Goal: Information Seeking & Learning: Learn about a topic

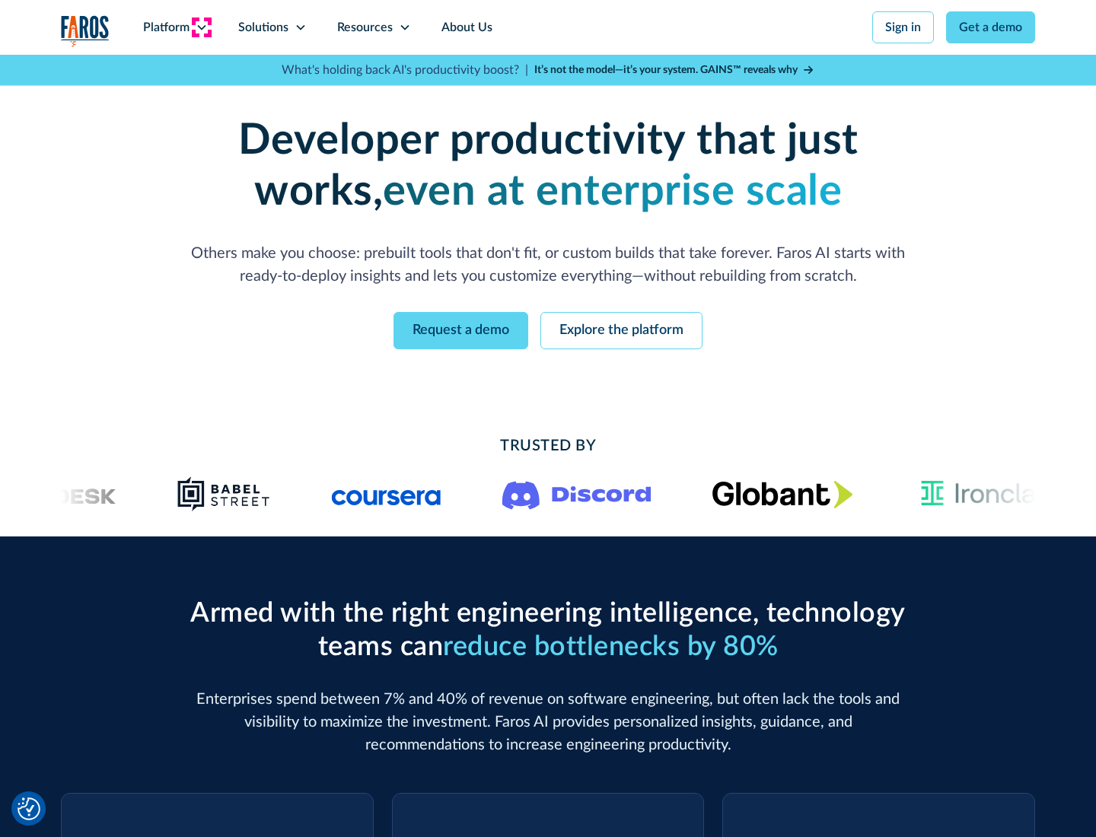
click at [201, 27] on icon at bounding box center [202, 27] width 12 height 12
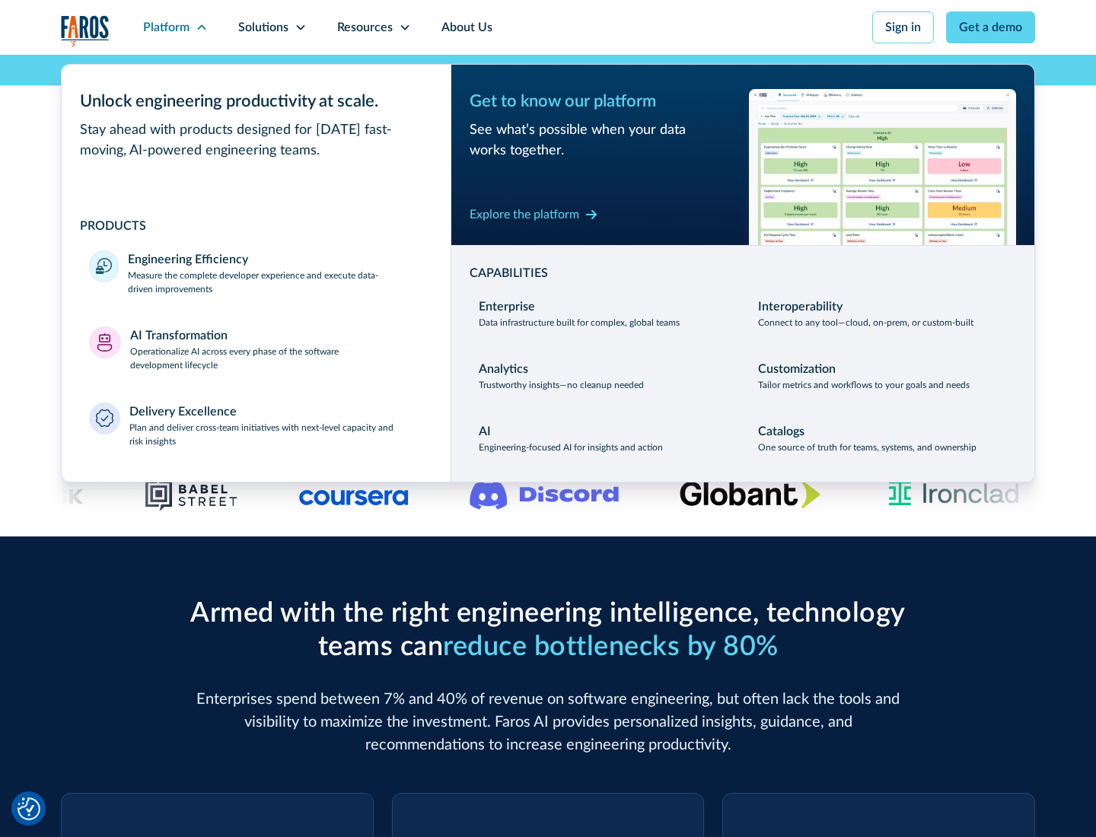
click at [276, 282] on p "Measure the complete developer experience and execute data-driven improvements" at bounding box center [275, 282] width 295 height 27
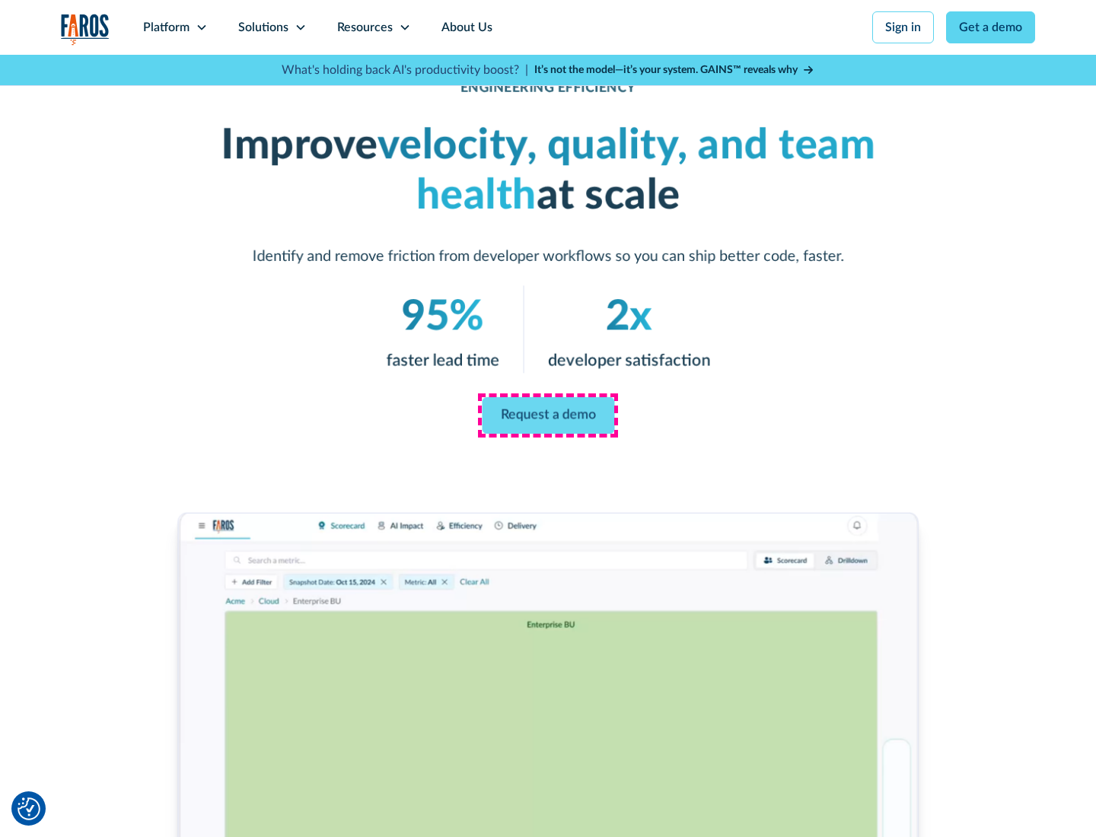
click at [548, 416] on link "Request a demo" at bounding box center [548, 415] width 132 height 37
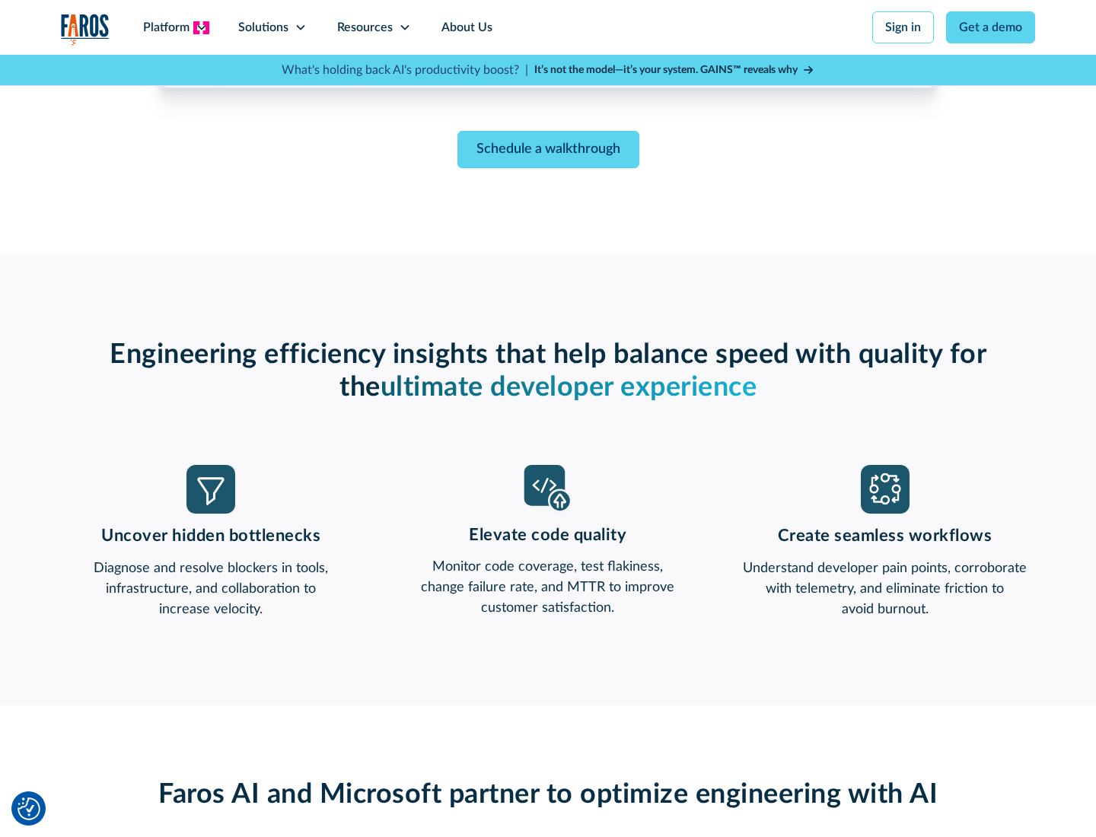
click at [201, 27] on icon at bounding box center [202, 27] width 12 height 12
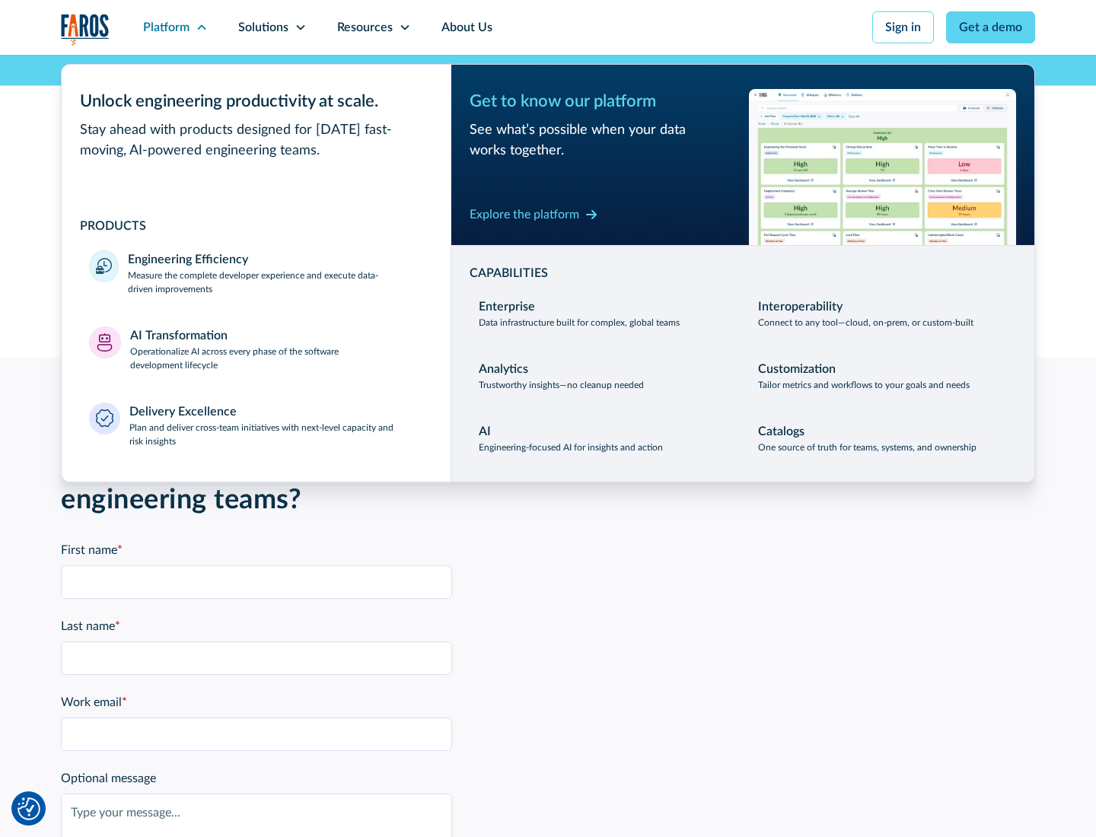
scroll to position [3339, 0]
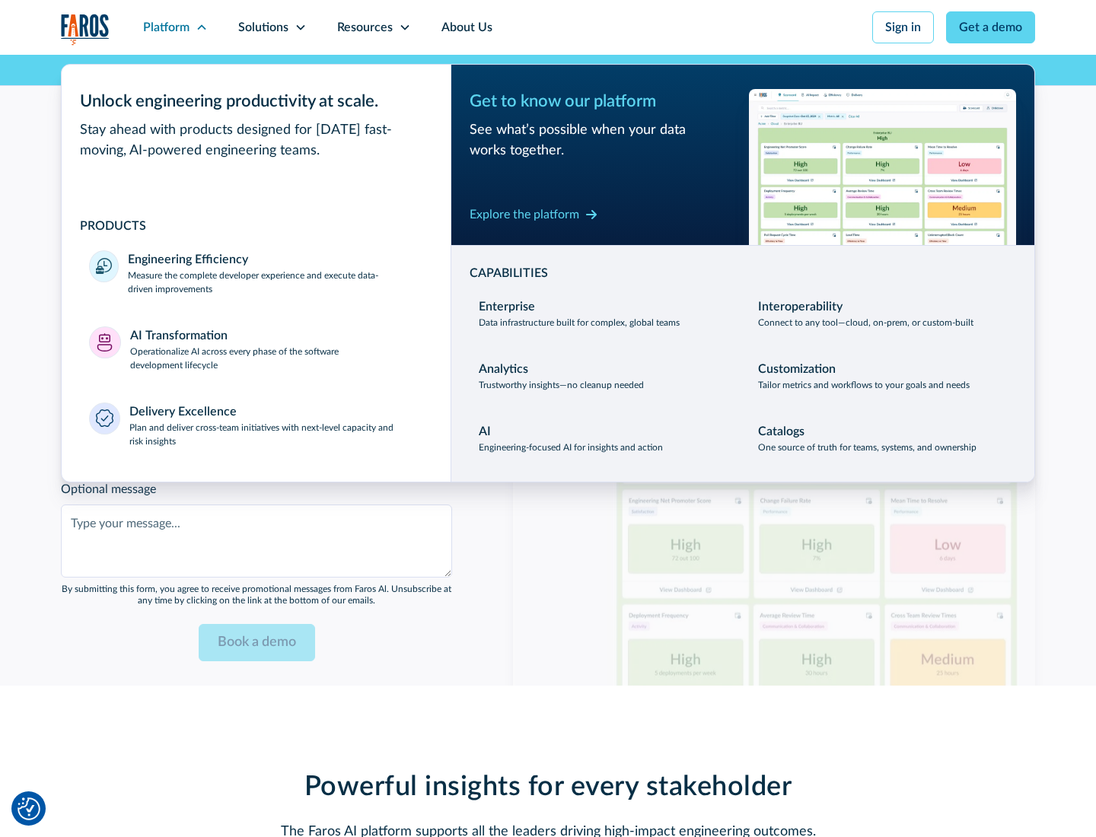
click at [276, 349] on p "Operationalize AI across every phase of the software development lifecycle" at bounding box center [277, 358] width 294 height 27
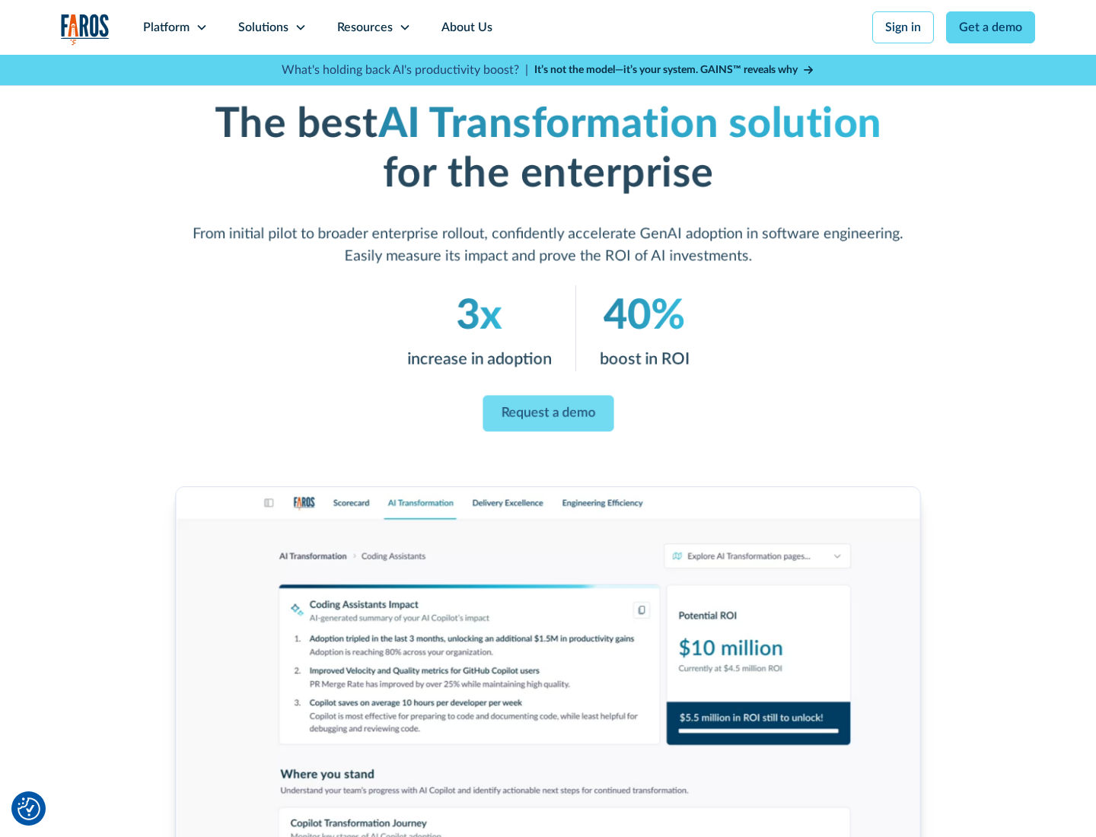
click at [548, 413] on link "Request a demo" at bounding box center [548, 414] width 131 height 37
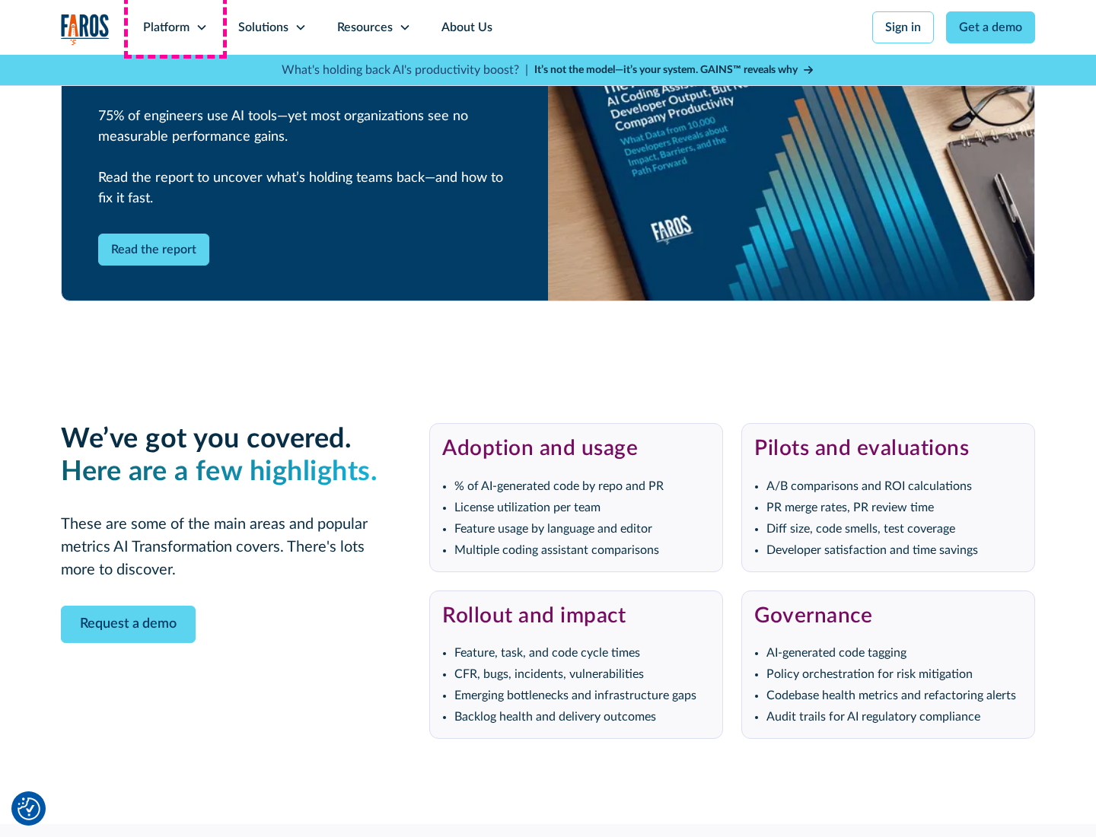
click at [175, 27] on div "Platform" at bounding box center [166, 27] width 46 height 18
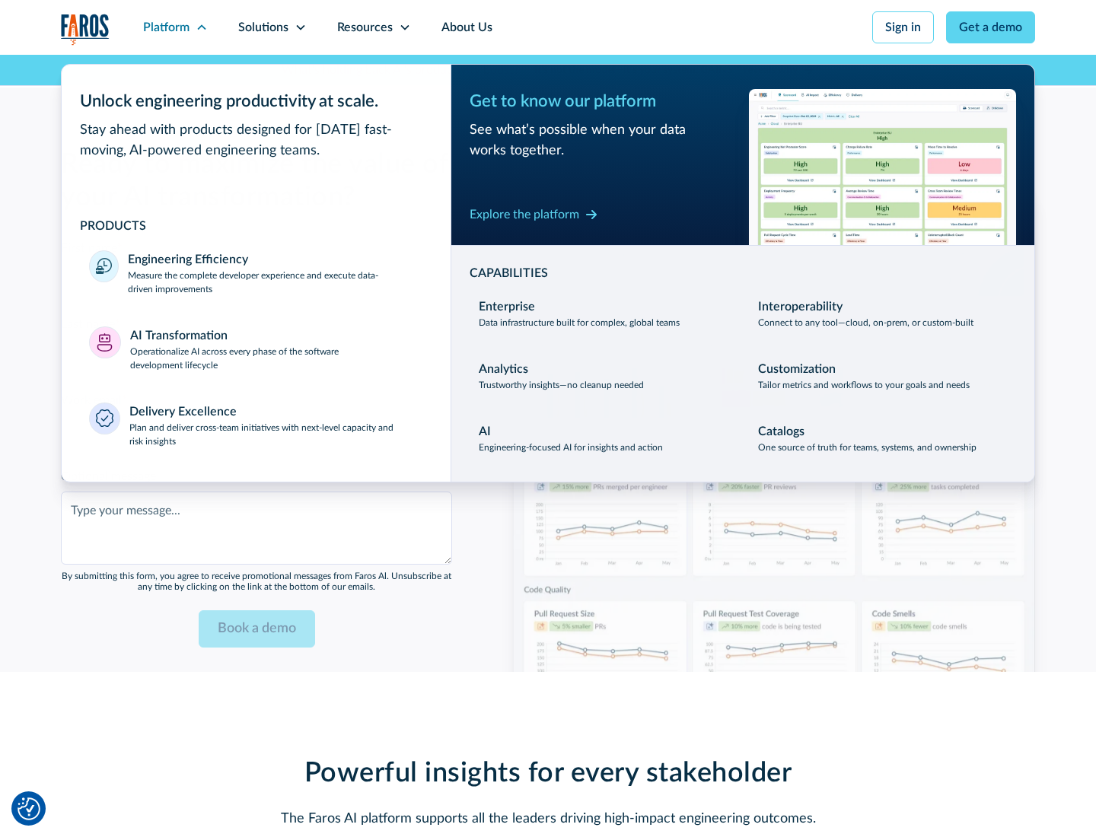
scroll to position [3705, 0]
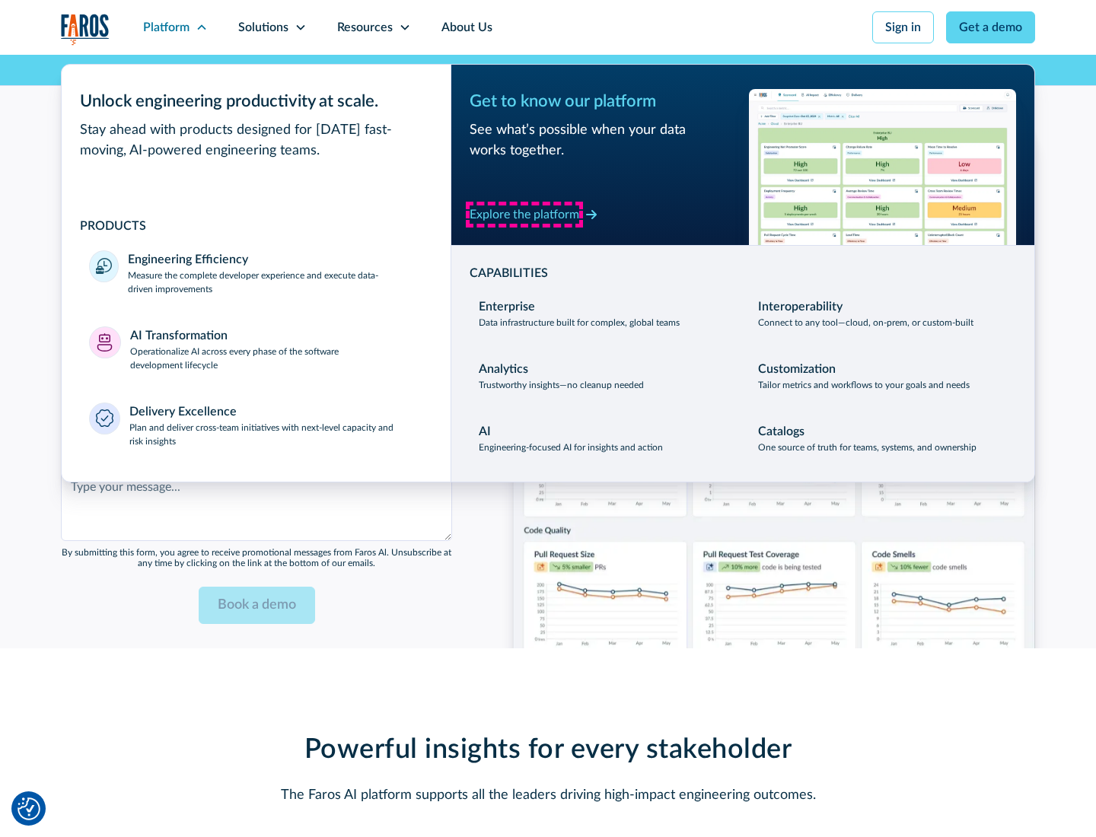
click at [524, 214] on div "Explore the platform" at bounding box center [525, 214] width 110 height 18
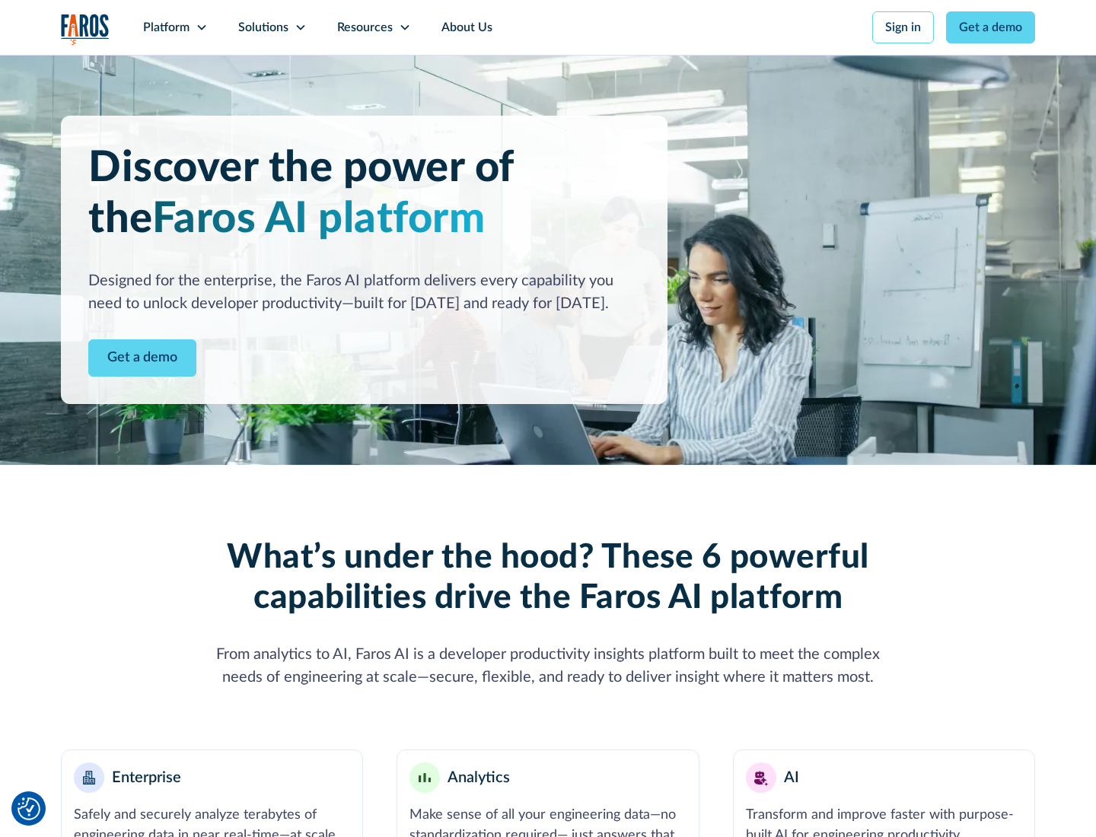
click at [142, 358] on link "Get a demo" at bounding box center [142, 357] width 108 height 37
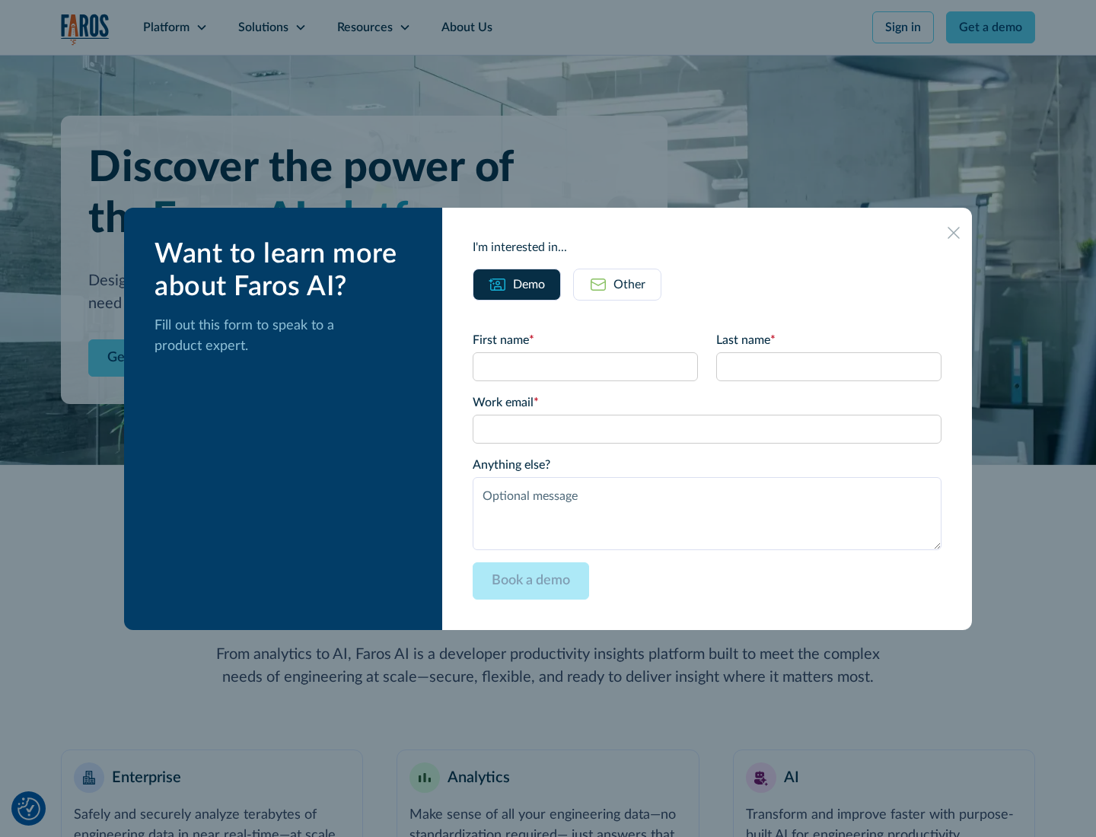
click at [629, 284] on div "Other" at bounding box center [629, 285] width 32 height 18
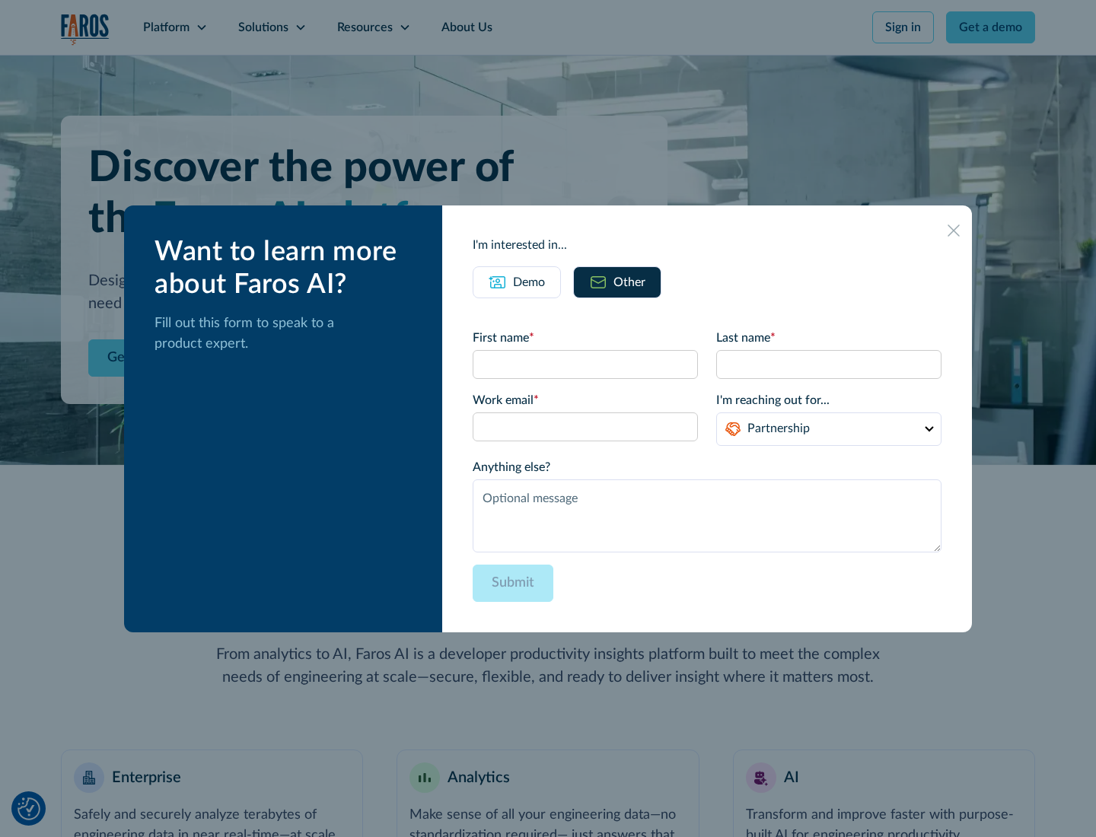
click at [529, 282] on div "Demo" at bounding box center [529, 282] width 32 height 18
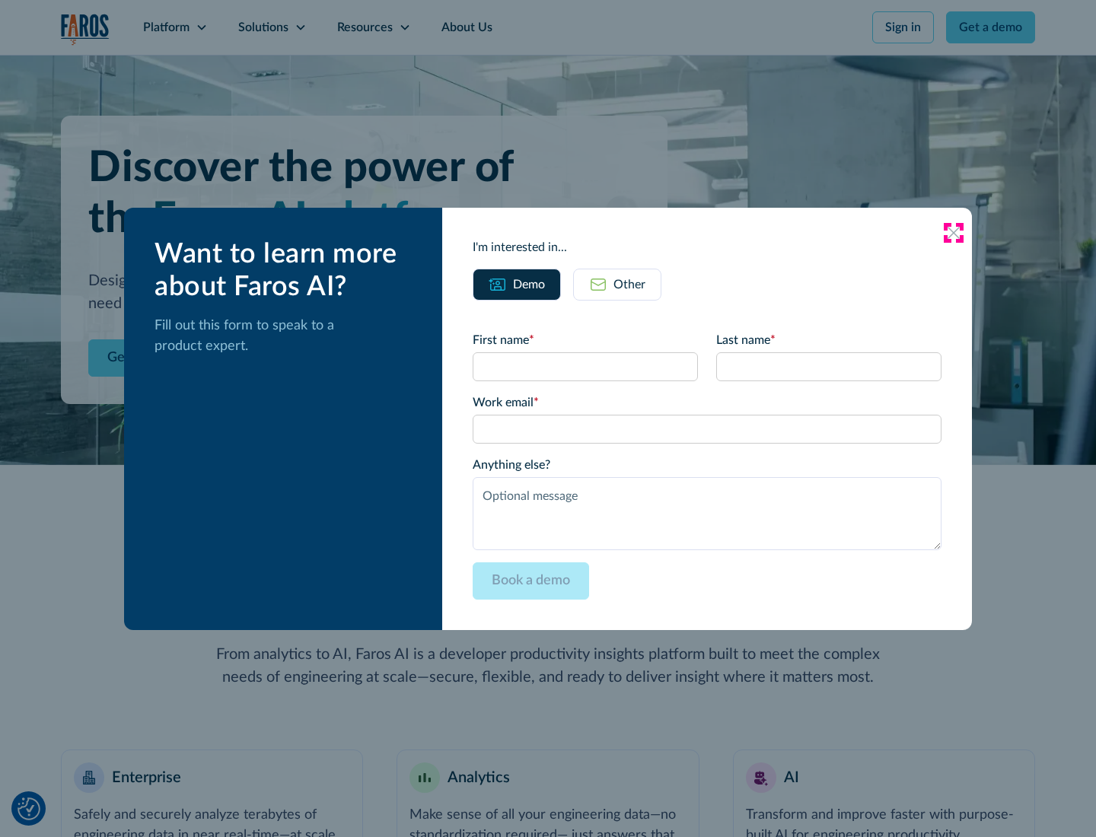
click at [954, 232] on icon at bounding box center [954, 233] width 12 height 12
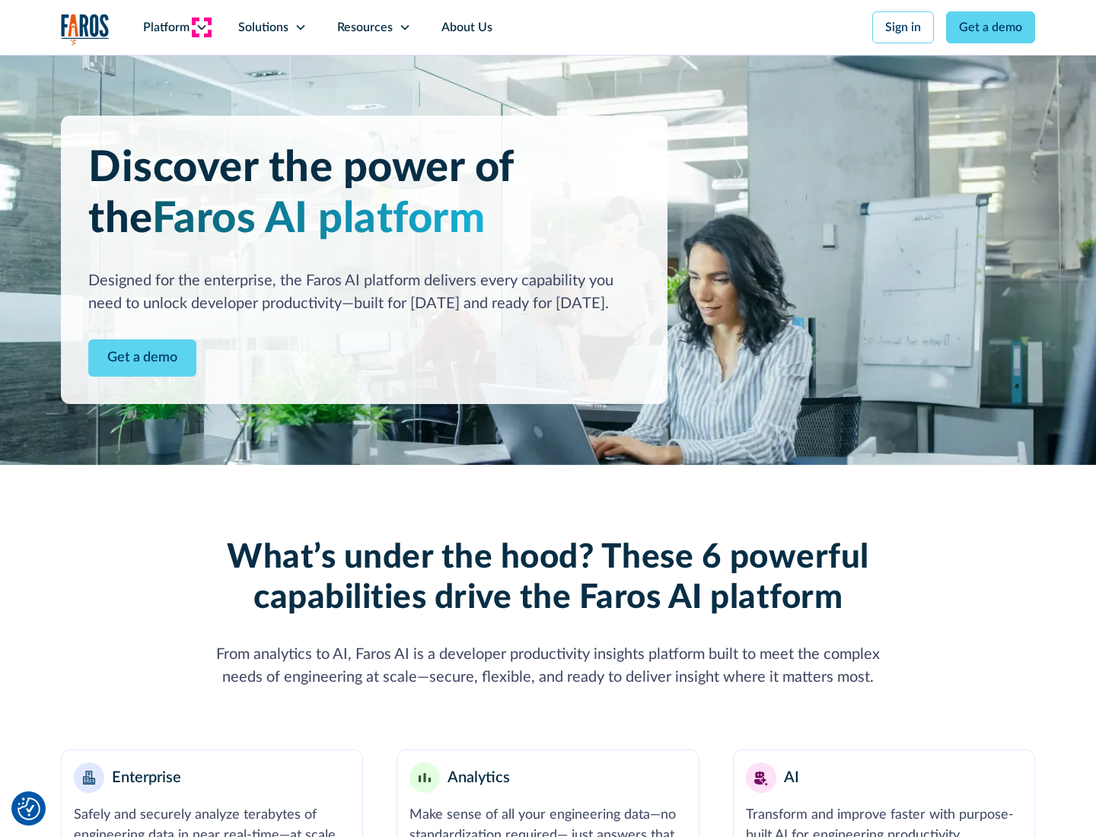
click at [201, 27] on icon at bounding box center [202, 27] width 12 height 12
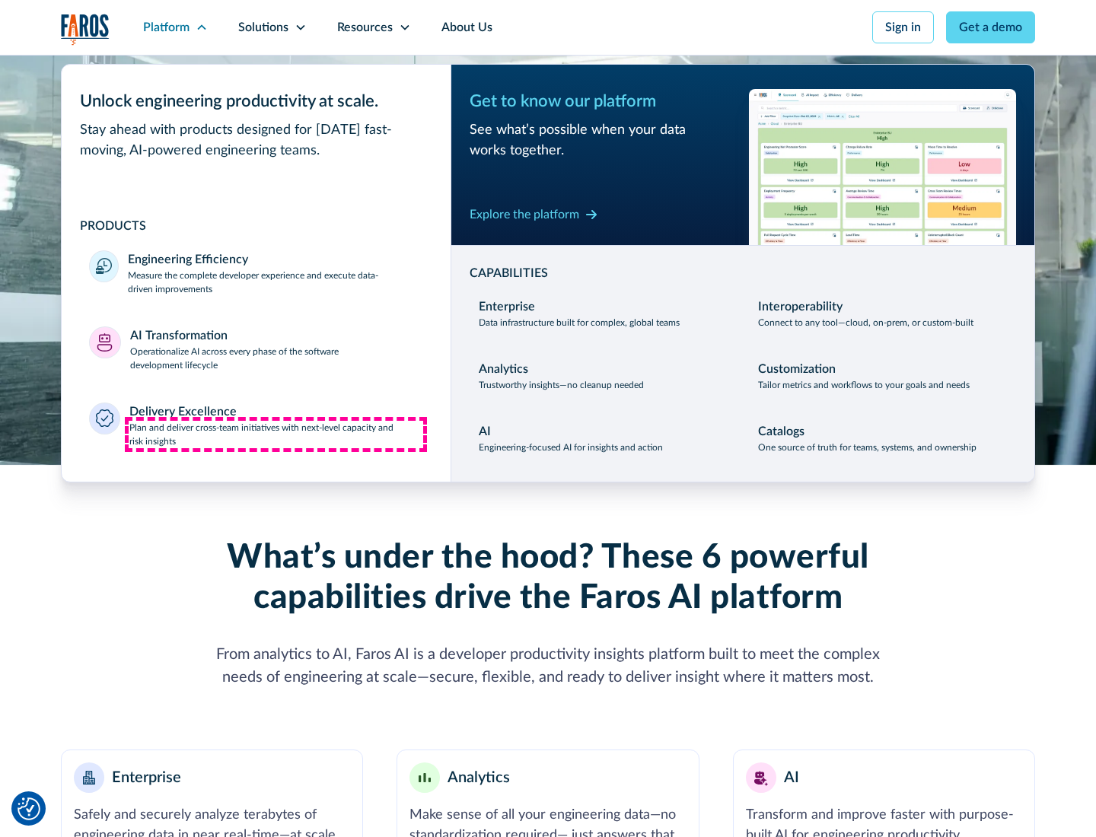
click at [276, 434] on p "Plan and deliver cross-team initiatives with next-level capacity and risk insig…" at bounding box center [276, 434] width 295 height 27
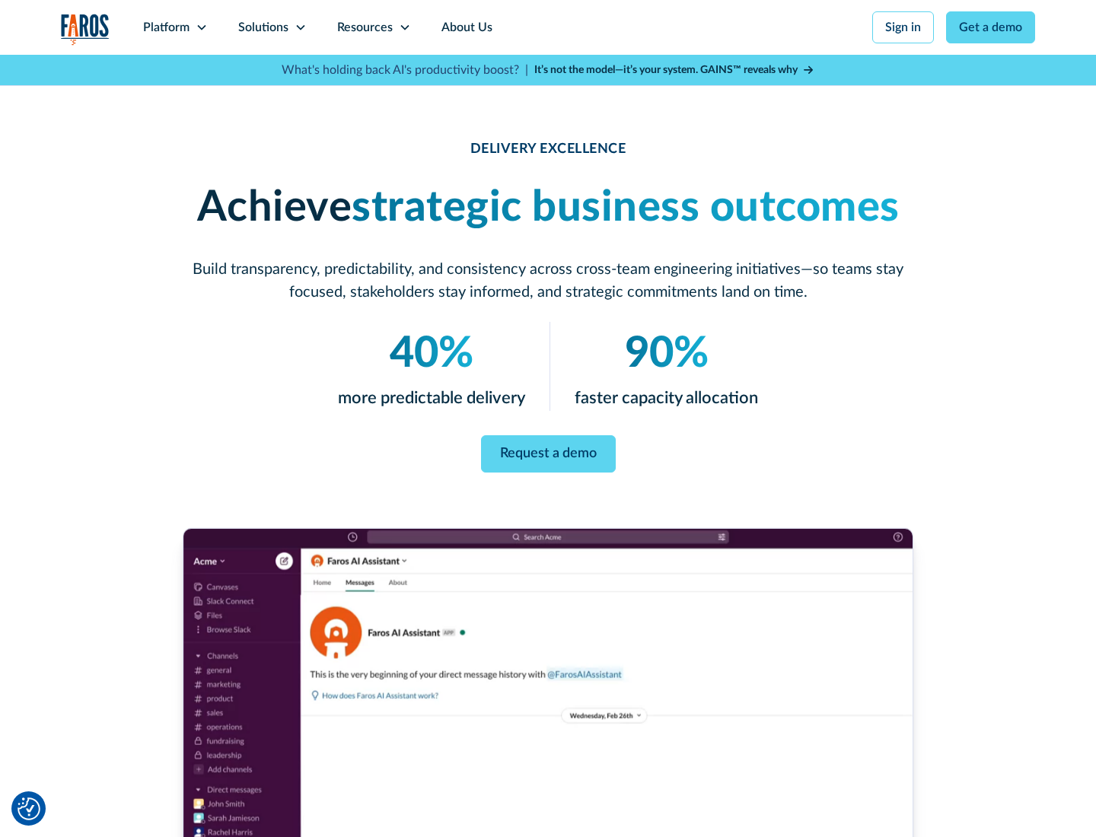
click at [300, 27] on icon at bounding box center [301, 27] width 12 height 12
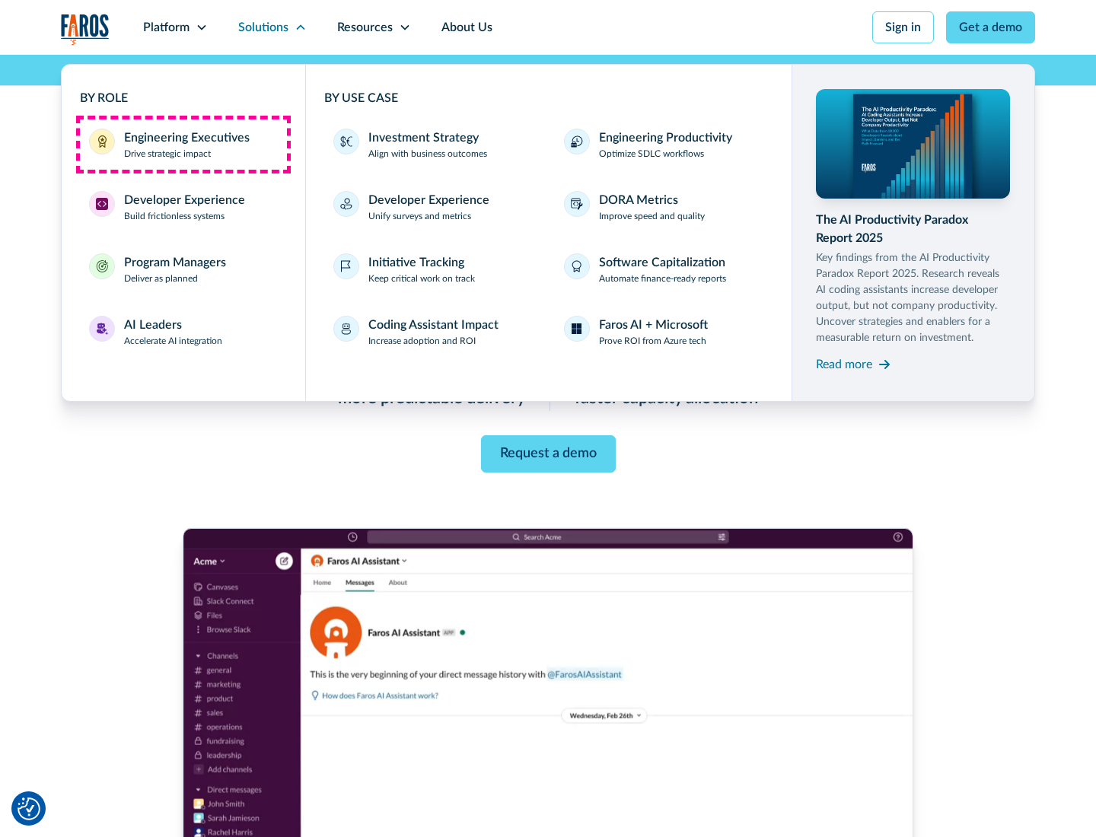
click at [183, 145] on div "Engineering Executives" at bounding box center [187, 138] width 126 height 18
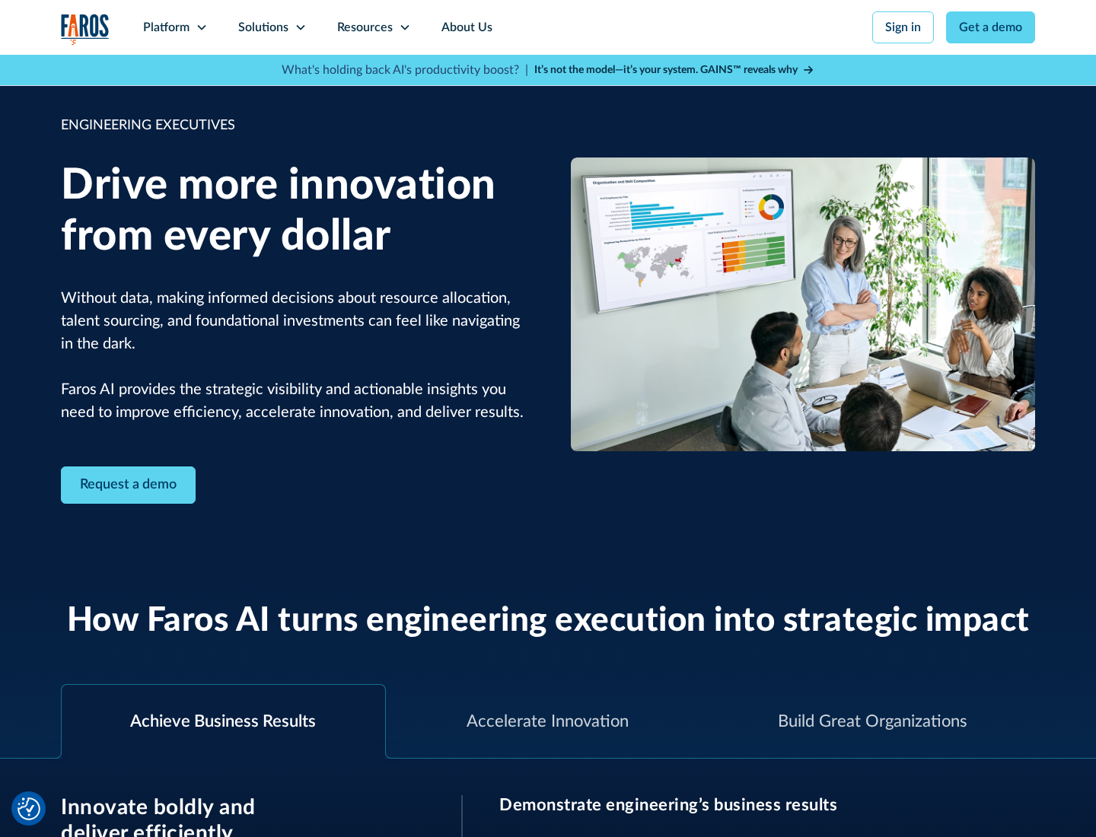
click at [300, 27] on icon at bounding box center [301, 27] width 12 height 12
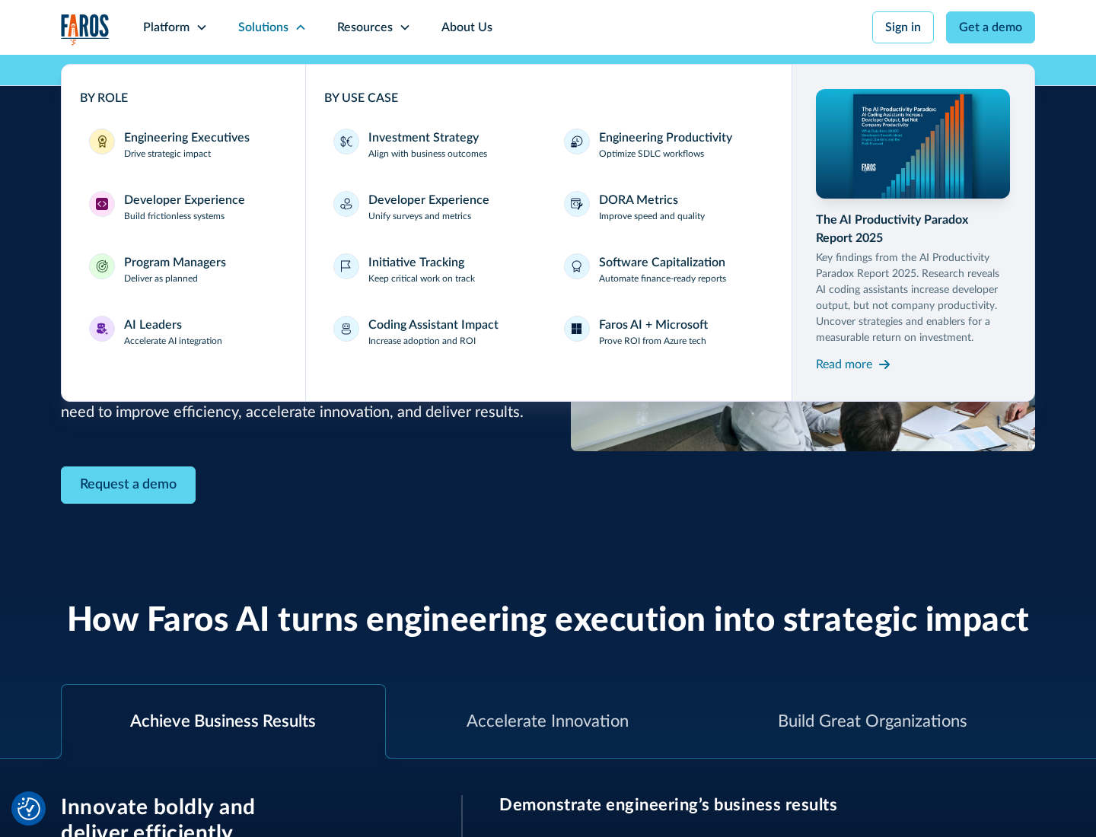
click at [183, 200] on div "Developer Experience" at bounding box center [184, 200] width 121 height 18
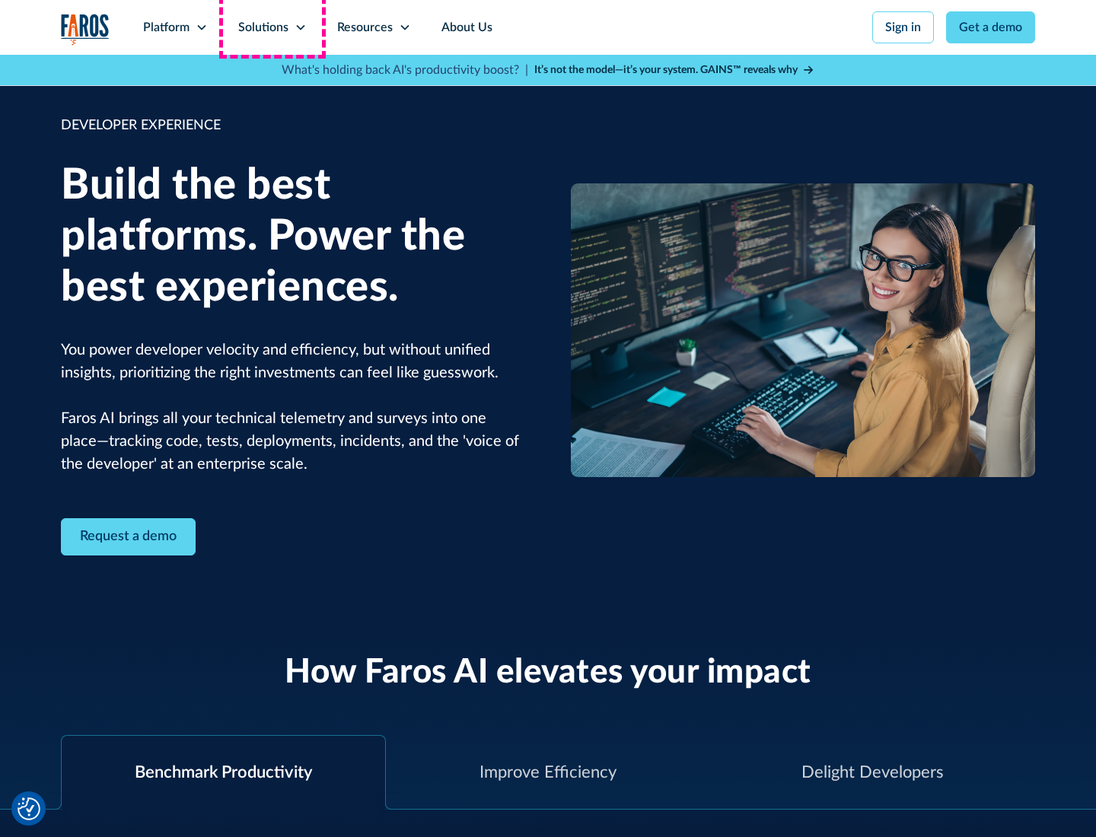
click at [272, 27] on div "Solutions" at bounding box center [263, 27] width 50 height 18
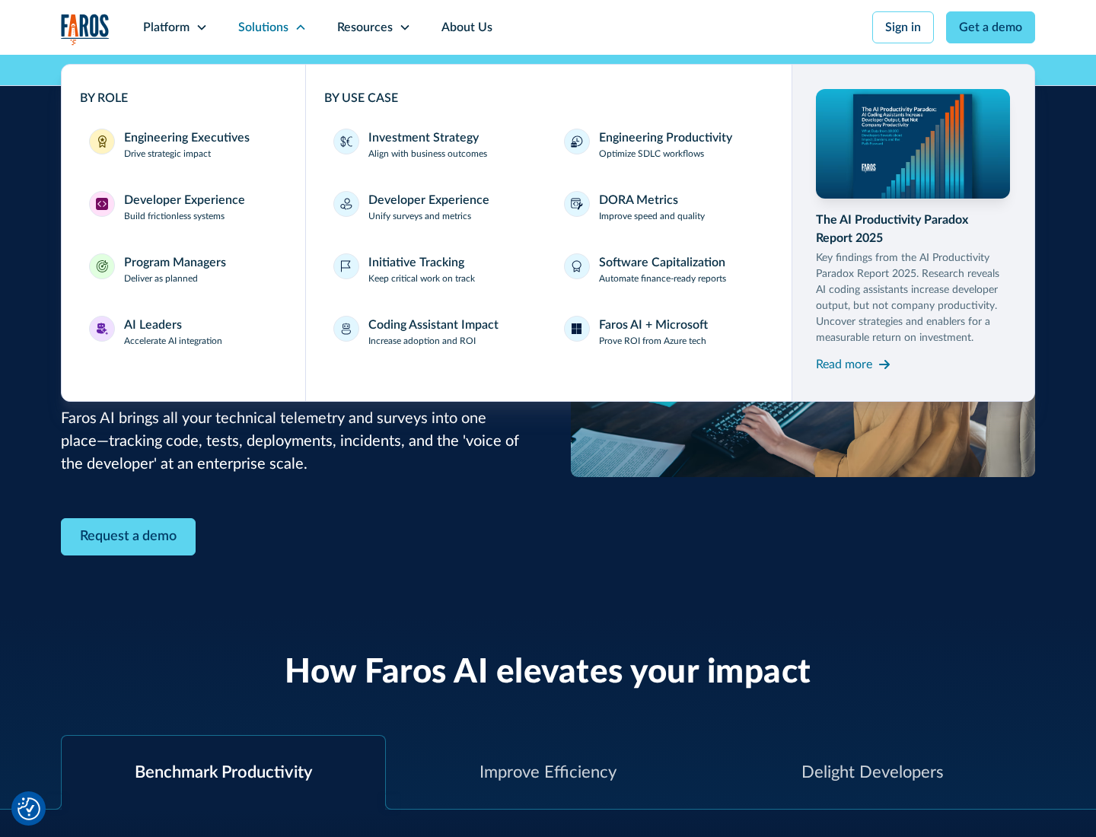
click at [174, 269] on div "Program Managers" at bounding box center [175, 262] width 102 height 18
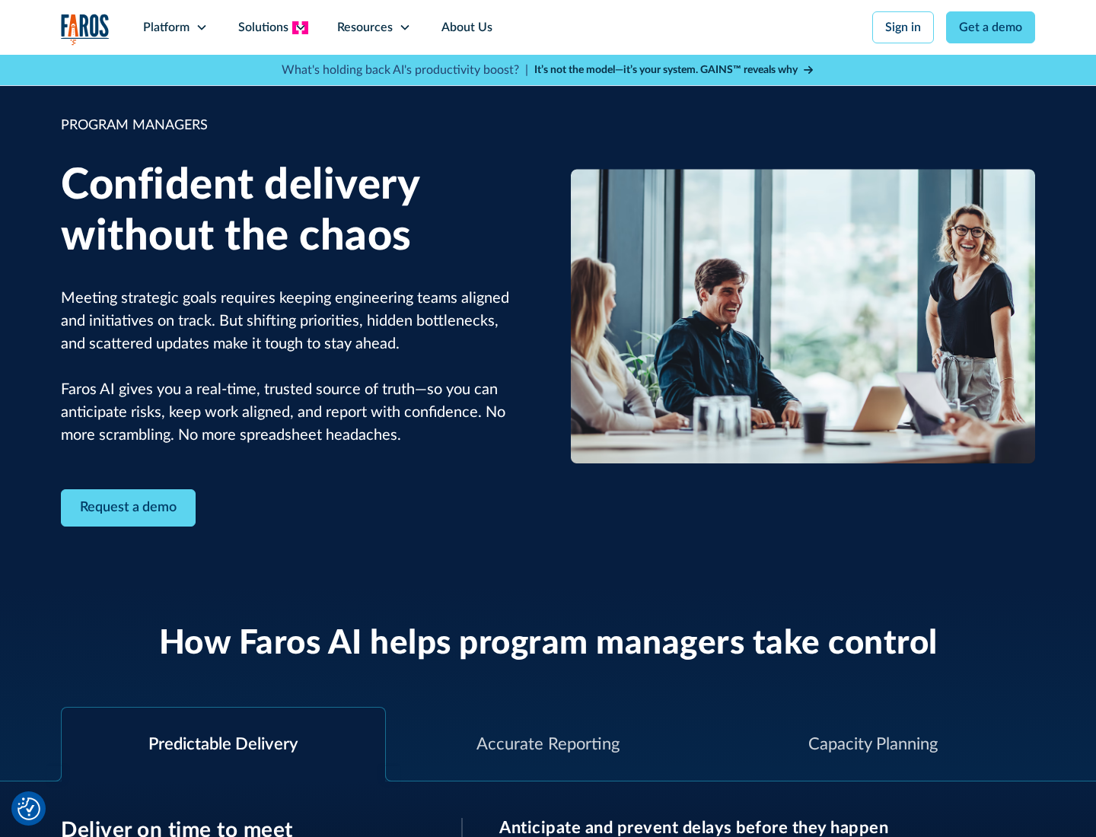
click at [300, 27] on icon at bounding box center [301, 27] width 12 height 12
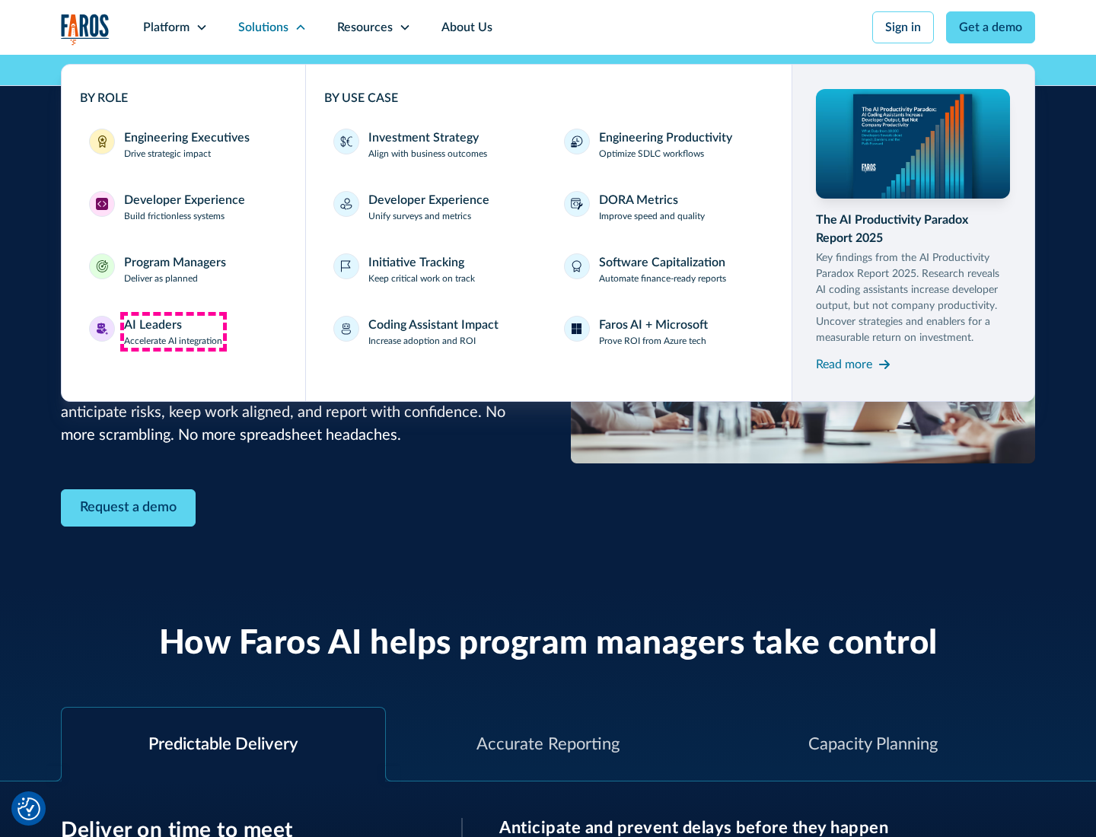
click at [174, 332] on div "AI Leaders" at bounding box center [153, 325] width 58 height 18
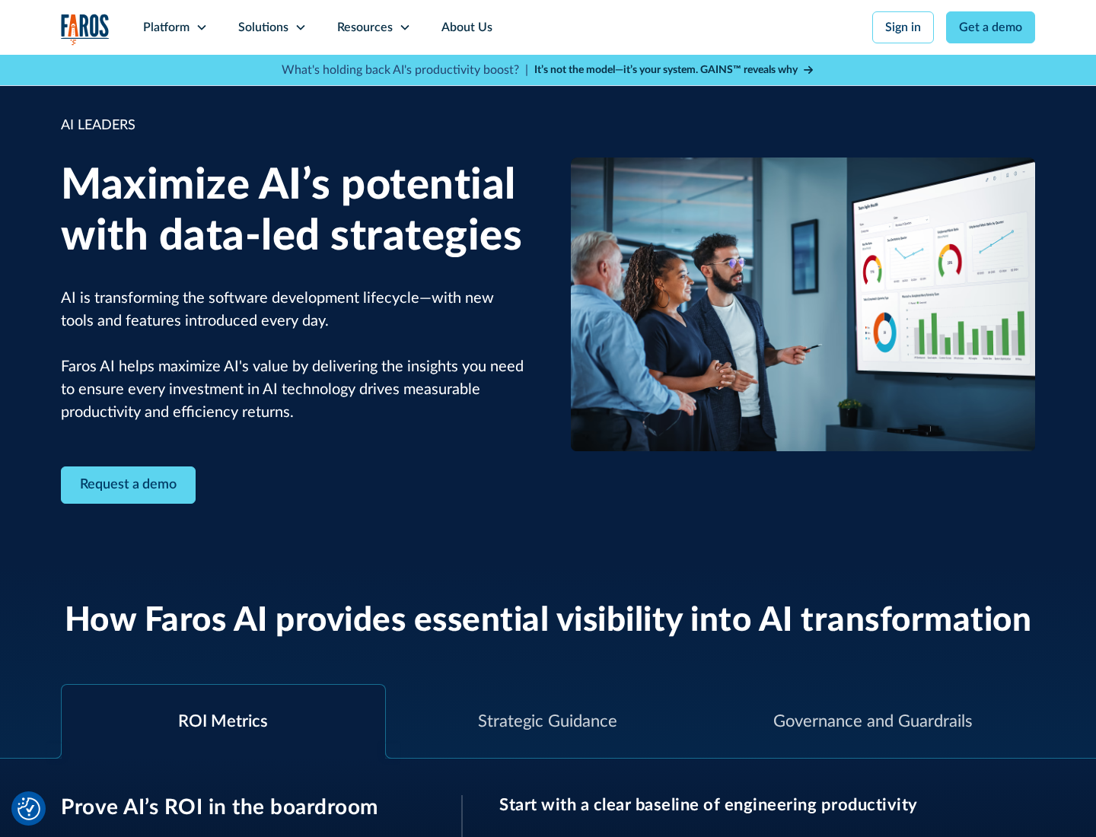
click at [300, 27] on icon at bounding box center [301, 27] width 12 height 12
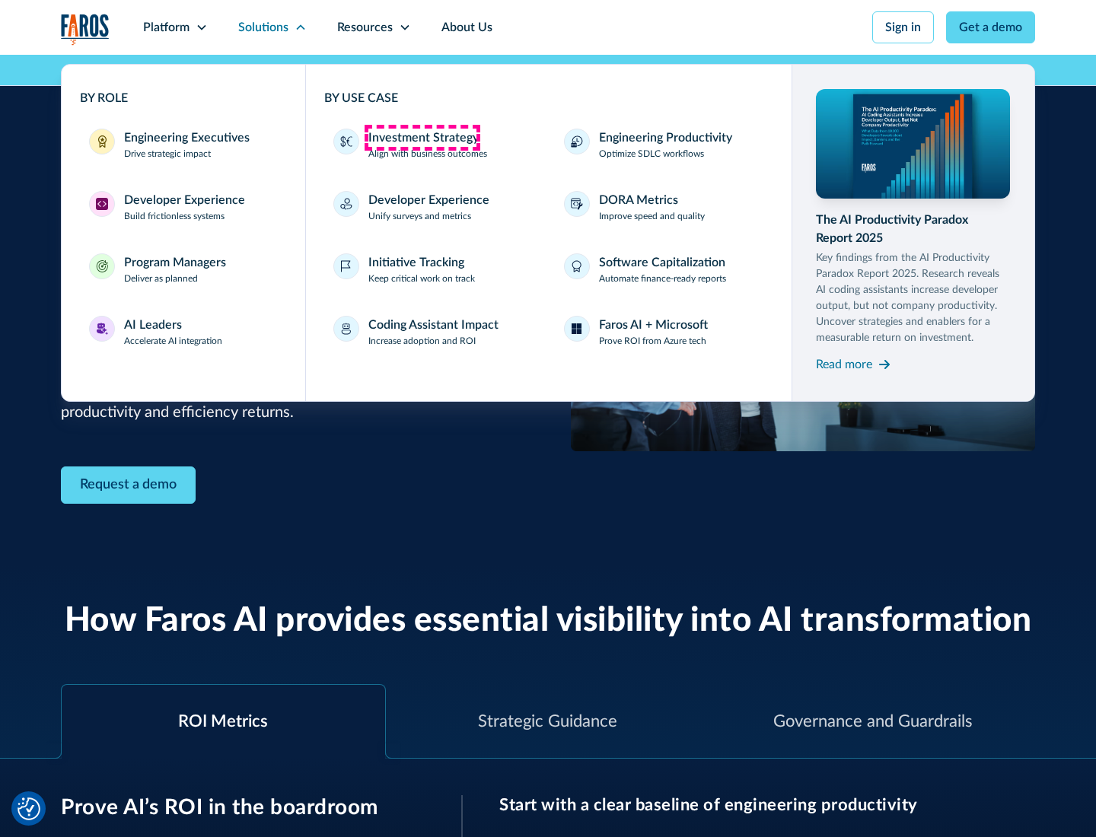
click at [422, 138] on div "Investment Strategy" at bounding box center [423, 138] width 110 height 18
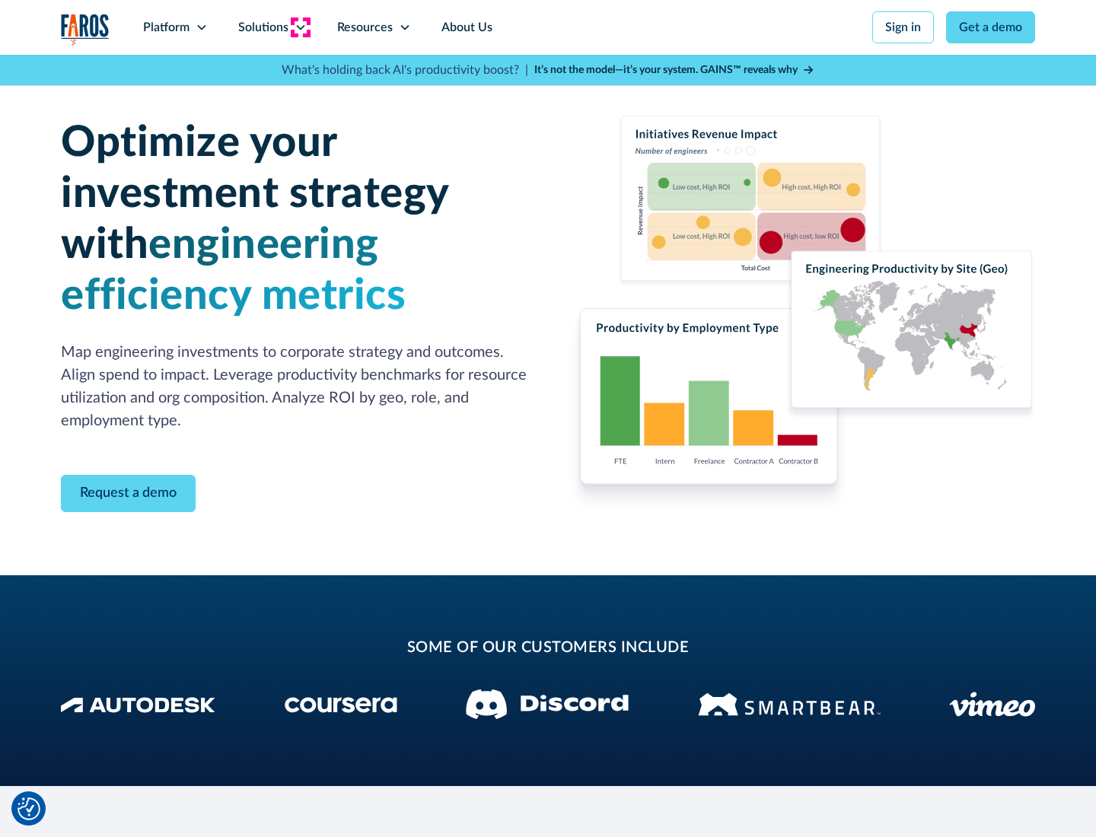
click at [300, 27] on icon at bounding box center [301, 27] width 12 height 12
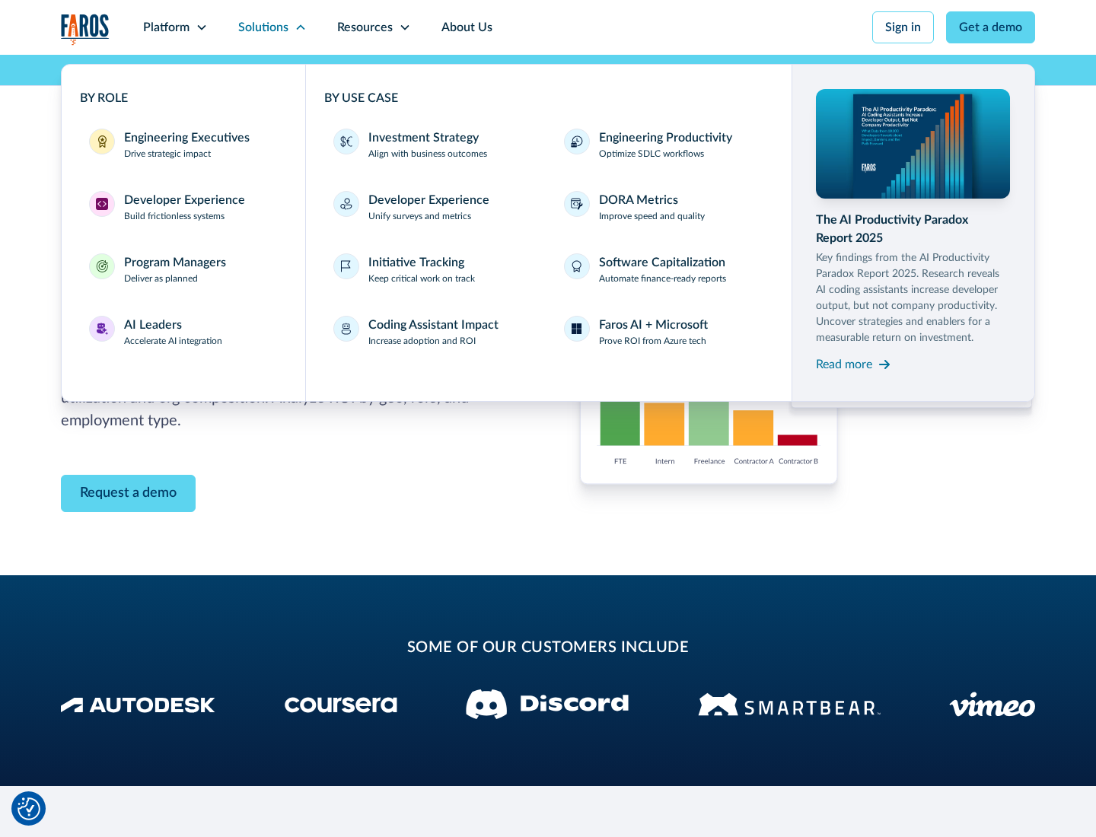
click at [652, 341] on p "Prove ROI from Azure tech" at bounding box center [652, 341] width 107 height 14
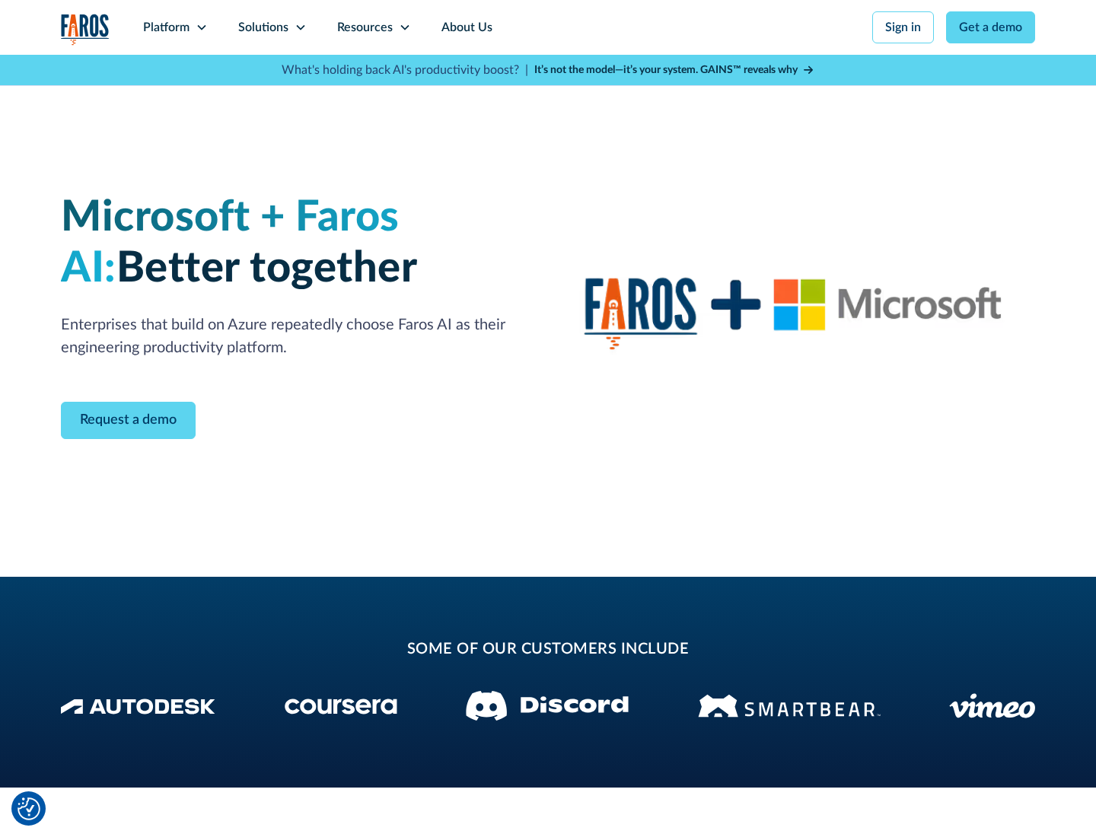
click at [300, 27] on icon at bounding box center [301, 27] width 12 height 12
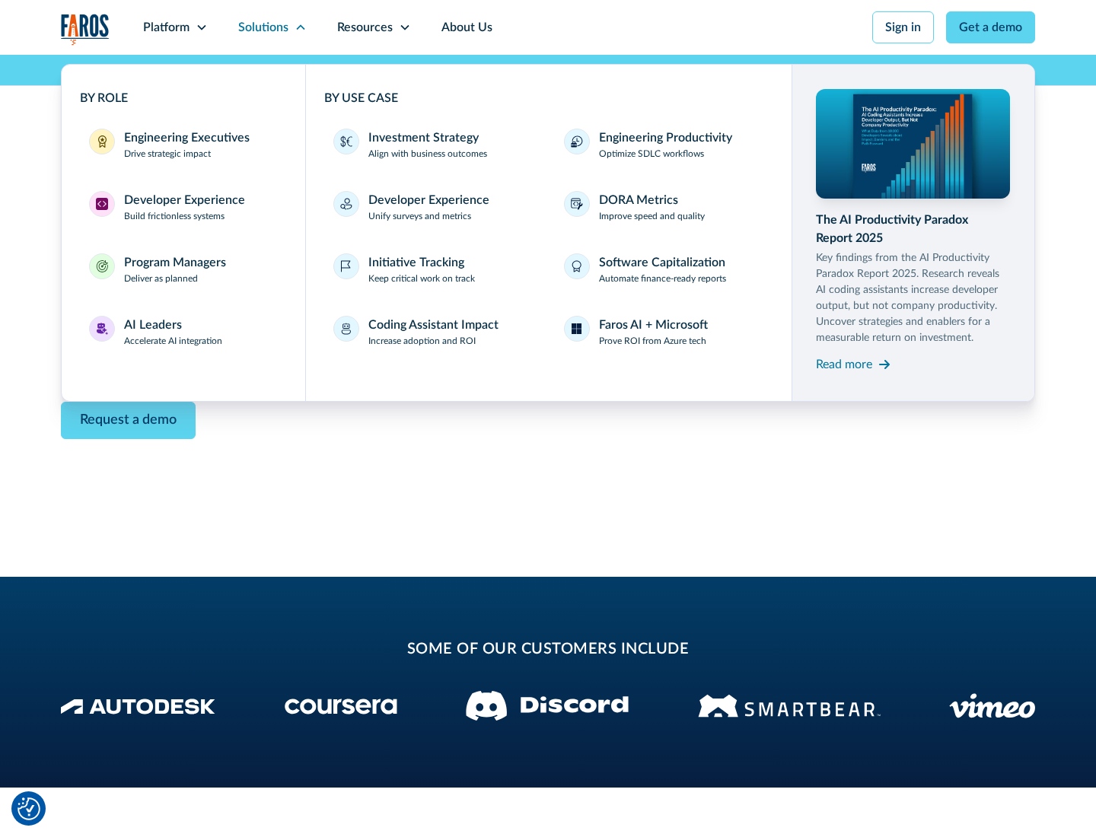
click at [844, 364] on div "Read more" at bounding box center [844, 364] width 56 height 18
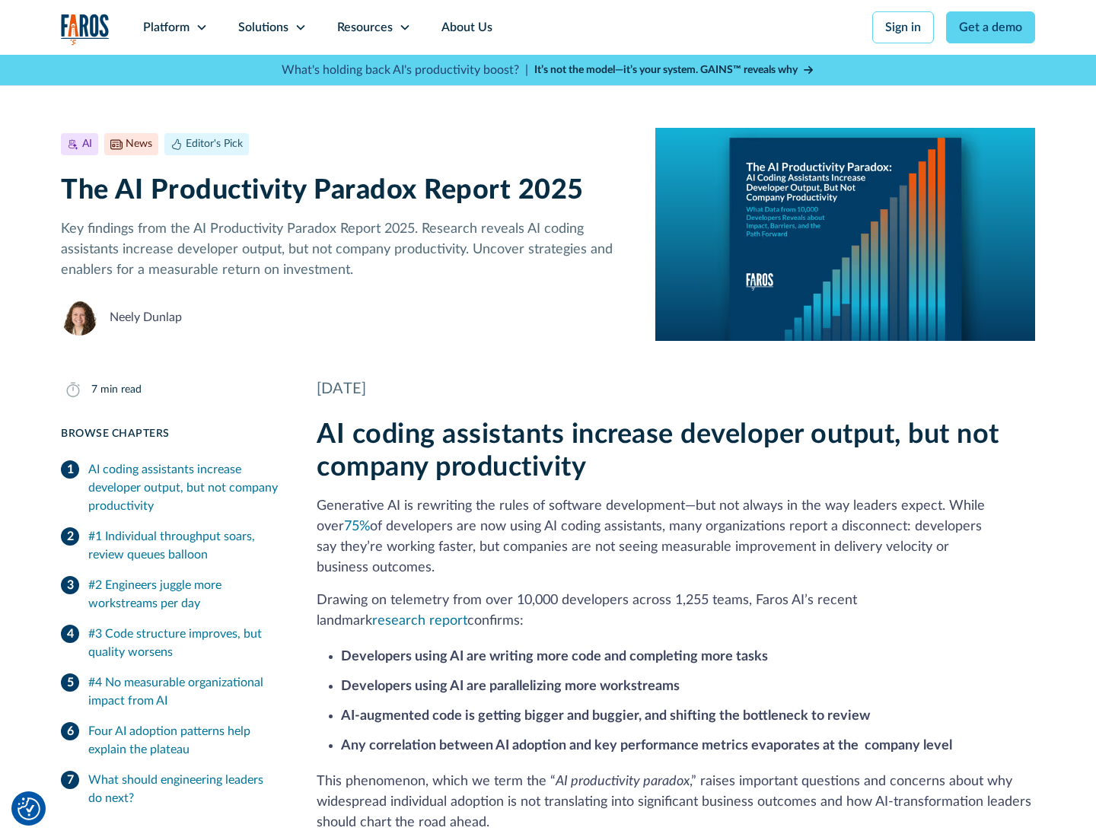
click at [403, 27] on icon at bounding box center [405, 27] width 12 height 12
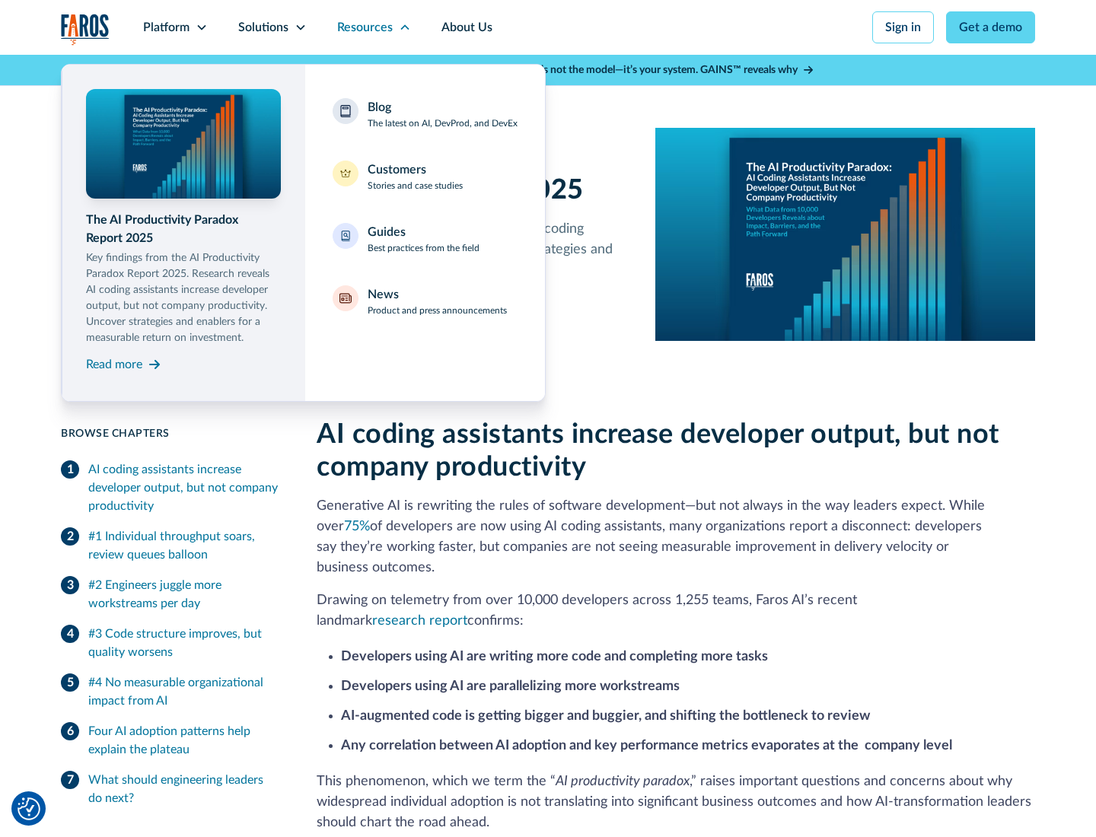
click at [442, 114] on div "Blog The latest on AI, DevProd, and DevEx" at bounding box center [443, 114] width 150 height 32
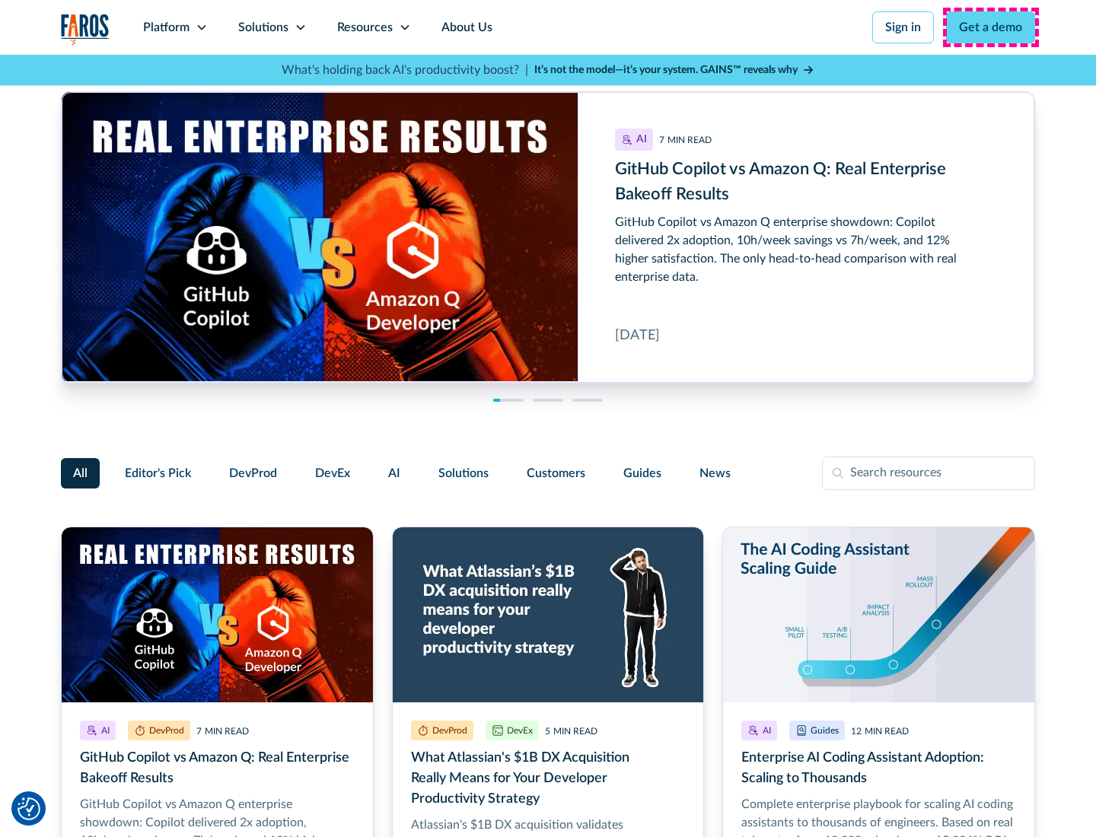
click at [991, 27] on link "Get a demo" at bounding box center [990, 27] width 89 height 32
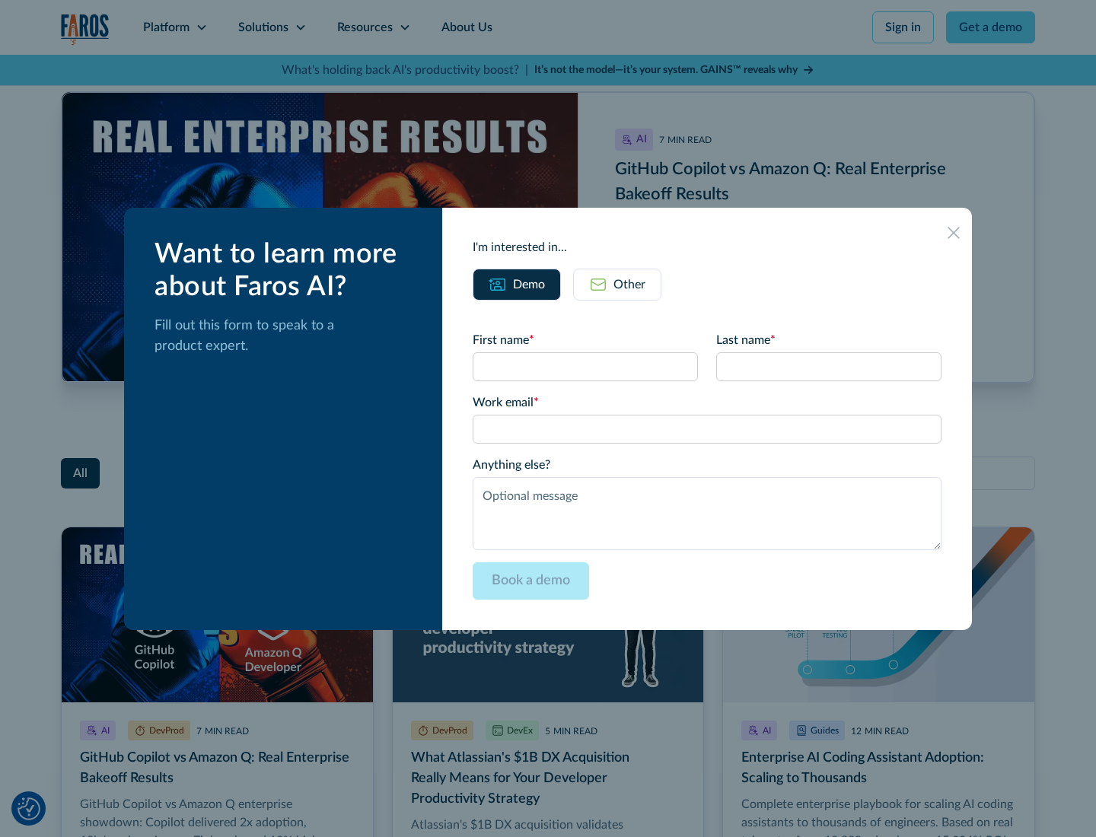
click at [617, 284] on div "Other" at bounding box center [629, 285] width 32 height 18
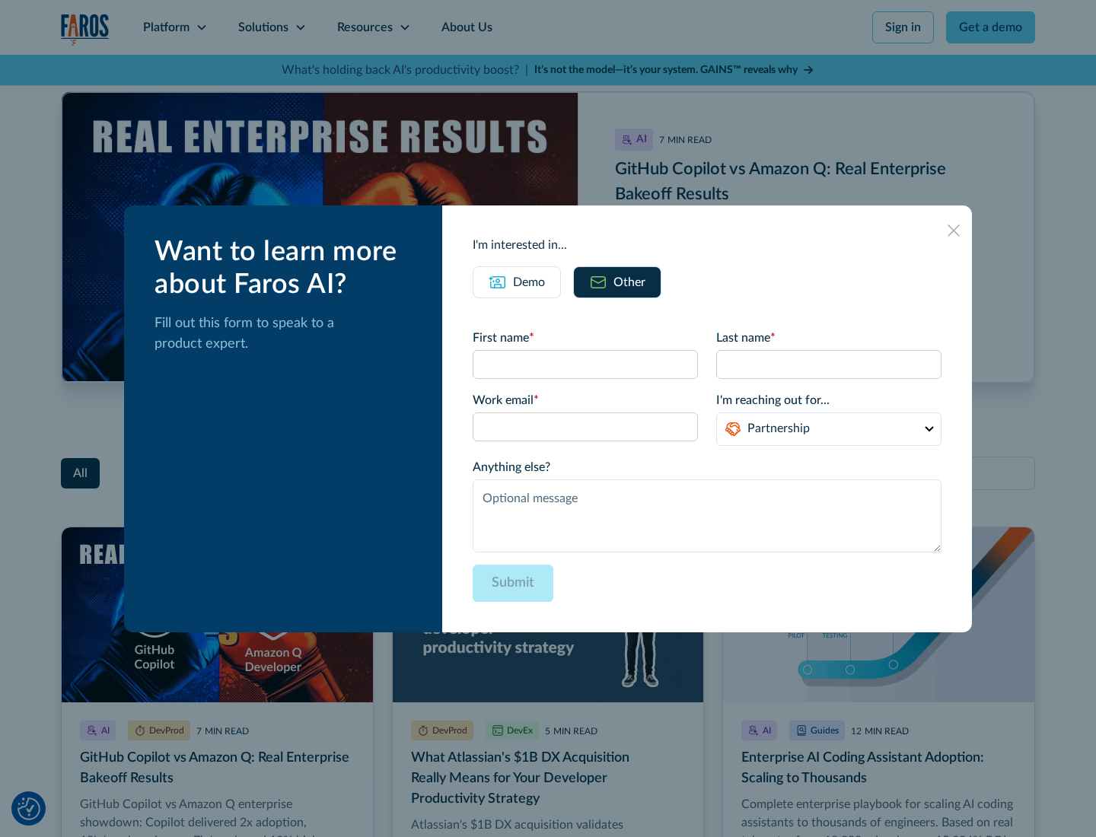
click at [954, 230] on icon at bounding box center [954, 231] width 12 height 12
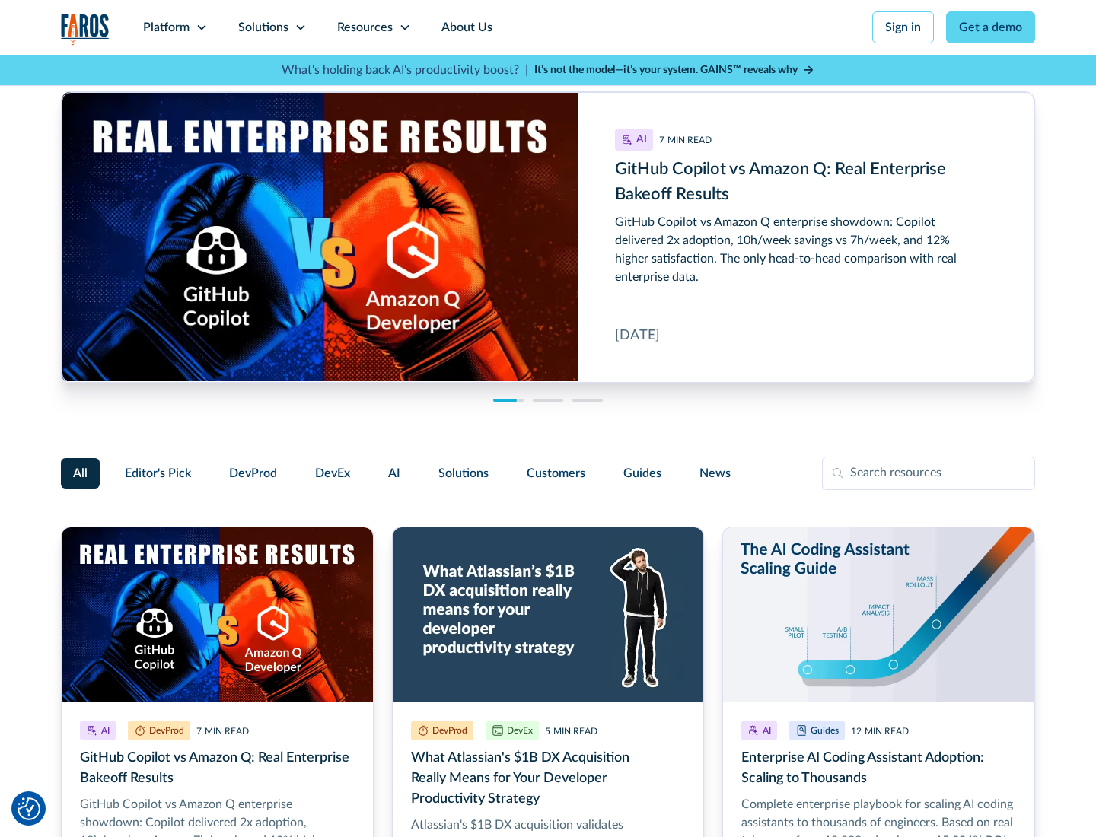
click at [465, 27] on link "About Us" at bounding box center [466, 27] width 81 height 55
